Goal: Find specific page/section: Find specific page/section

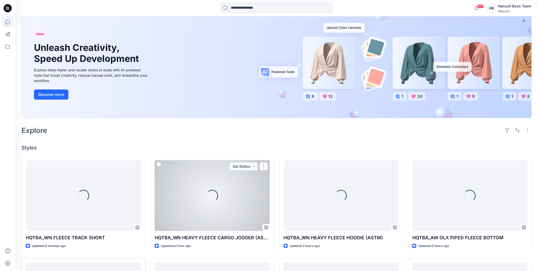
scroll to position [113, 0]
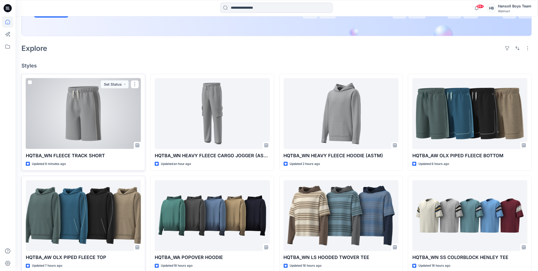
click at [108, 127] on div at bounding box center [83, 113] width 115 height 71
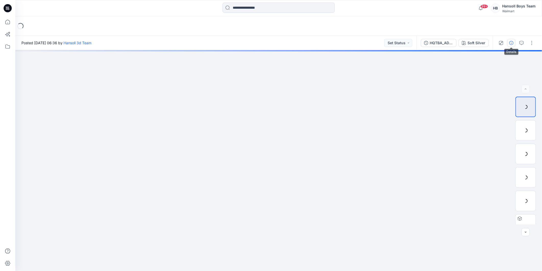
click at [514, 44] on button "button" at bounding box center [512, 43] width 8 height 8
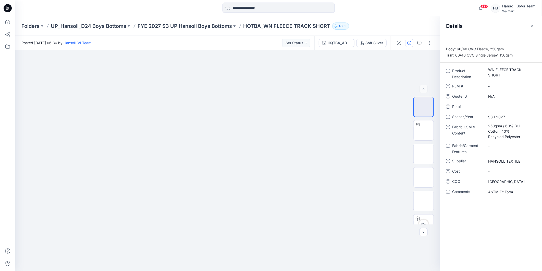
click at [422, 21] on div "Folders UP_Hansoll_D24 Boys Bottoms FYE 2027 S3 UP Hansoll Boys Bottoms HQTBA_W…" at bounding box center [278, 25] width 527 height 19
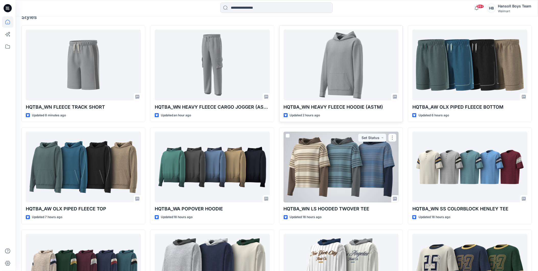
scroll to position [72, 0]
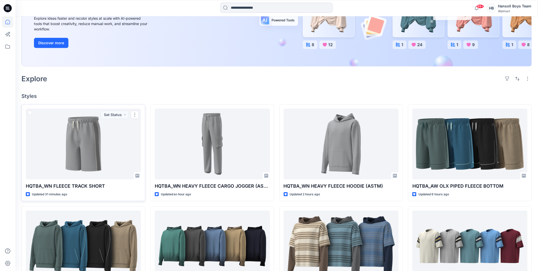
scroll to position [0, 0]
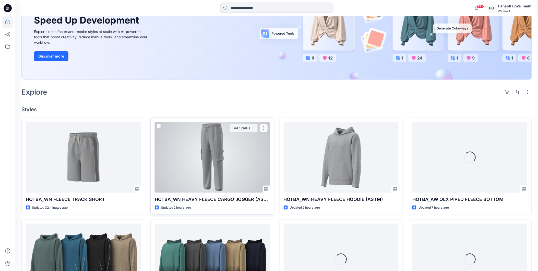
scroll to position [113, 0]
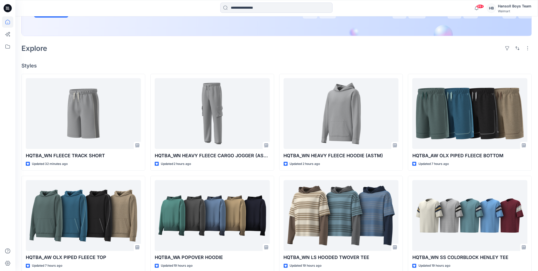
click at [174, 52] on div "Explore" at bounding box center [276, 48] width 511 height 12
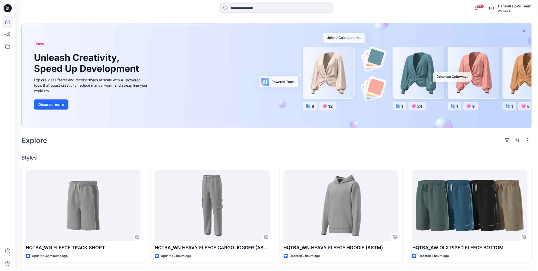
scroll to position [0, 0]
